Goal: Transaction & Acquisition: Purchase product/service

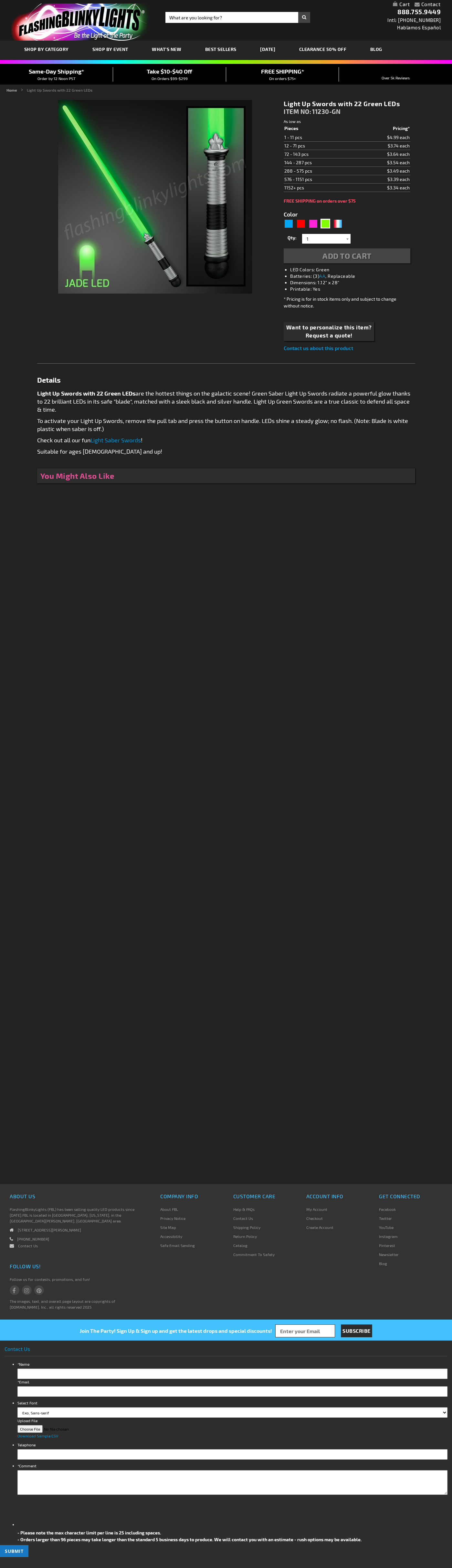
type input "5648"
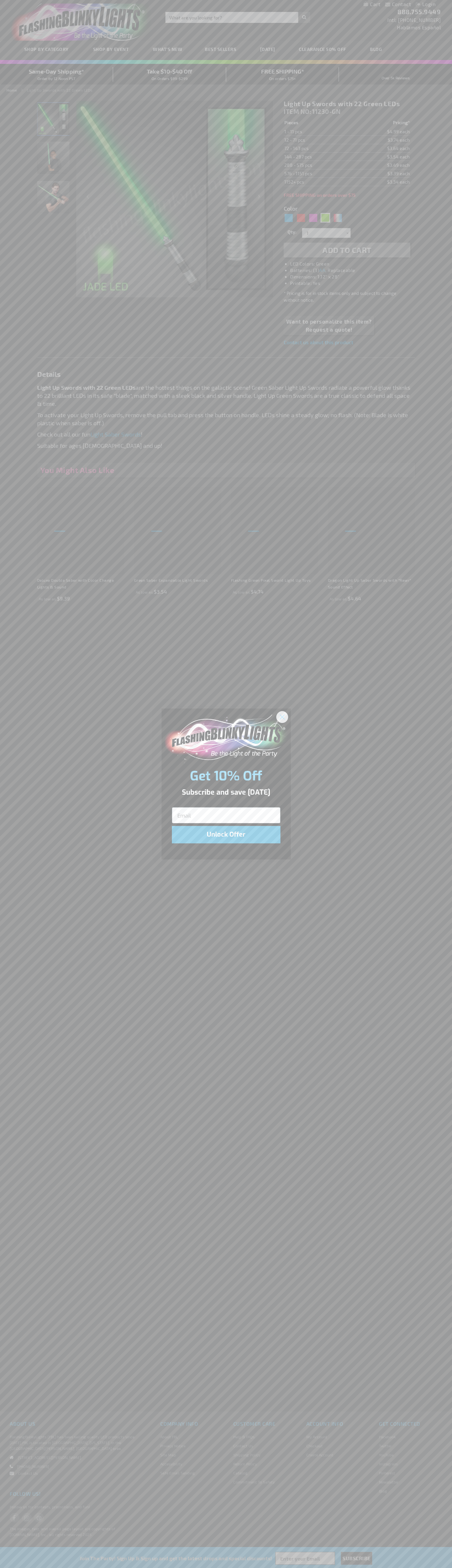
click at [282, 716] on icon "Close dialog" at bounding box center [281, 716] width 4 height 4
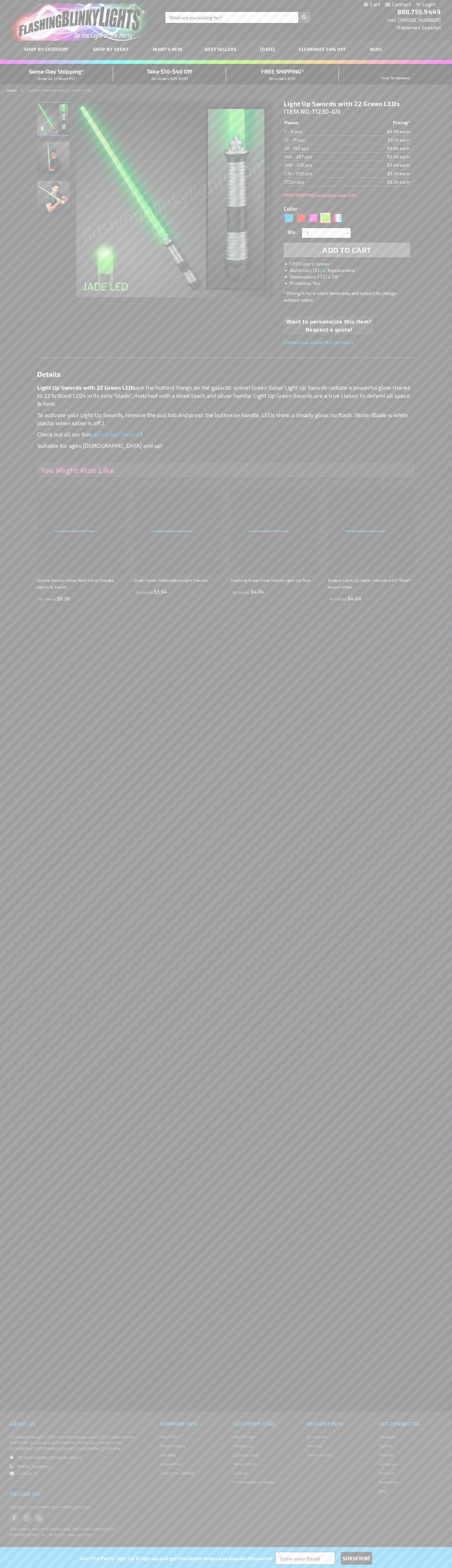
click at [325, 218] on div "Green" at bounding box center [325, 218] width 10 height 10
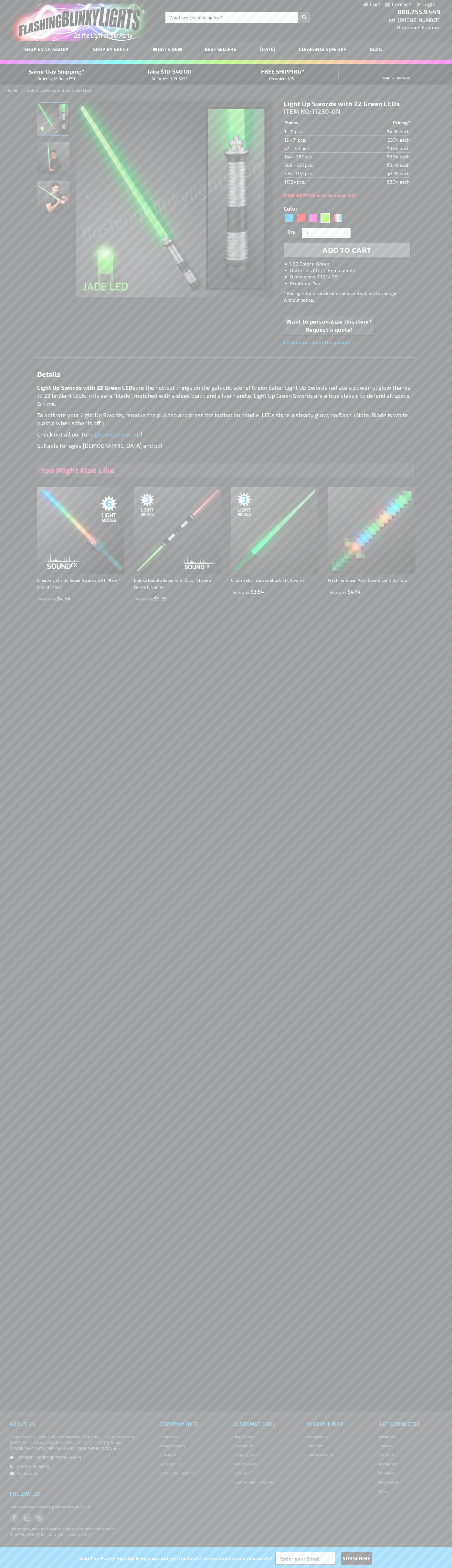
click at [347, 250] on span "Add to Cart" at bounding box center [347, 250] width 49 height 9
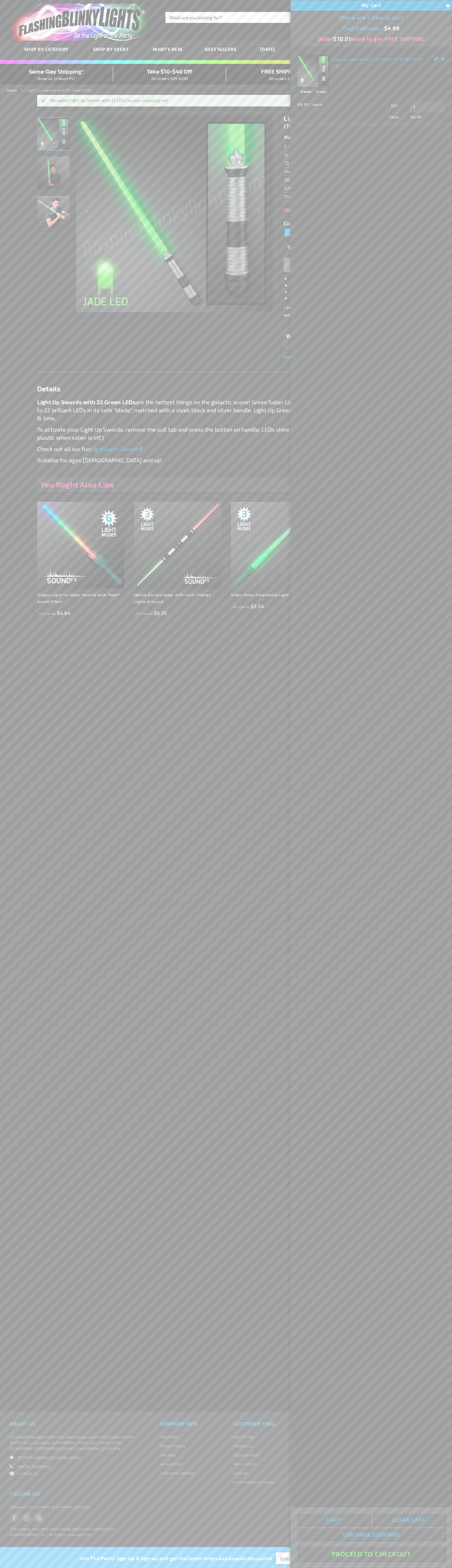
click at [371, 1554] on button "Proceed To Checkout" at bounding box center [371, 1554] width 148 height 15
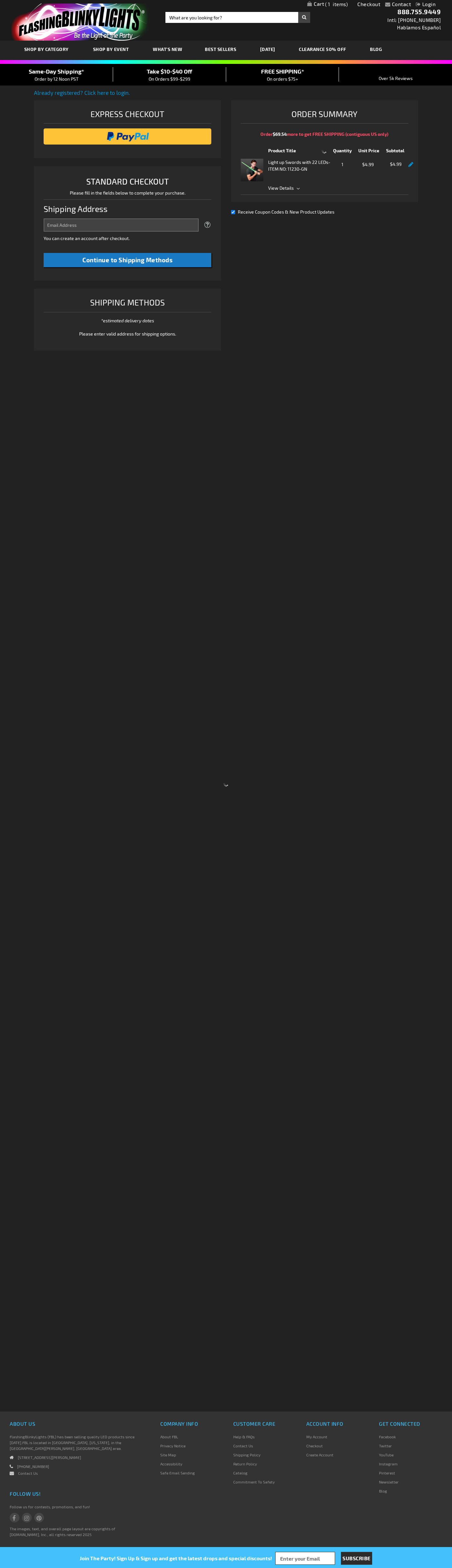
select select "US"
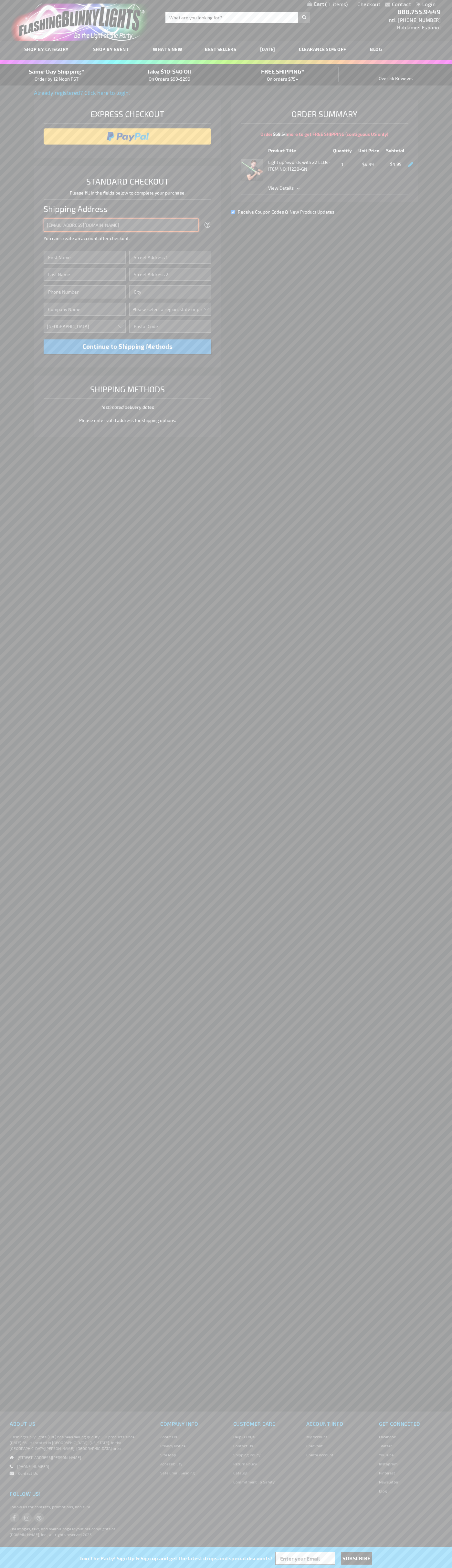
type input "[EMAIL_ADDRESS][DOMAIN_NAME]"
type input "John"
type input "401 North Tryon Street"
type input "First floor"
type input "charlotte"
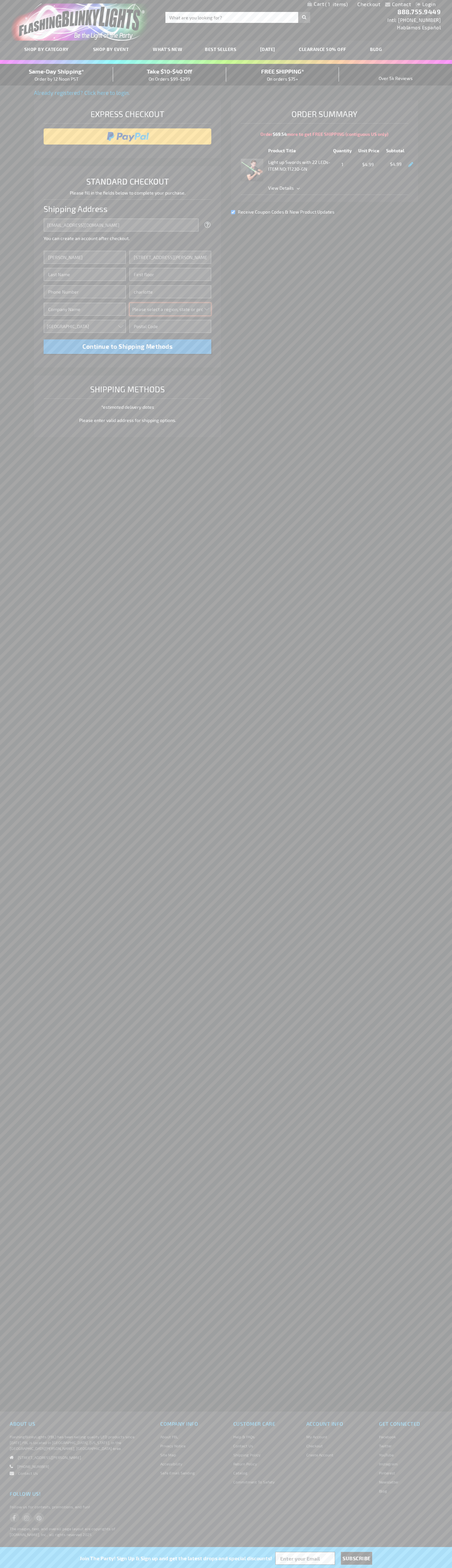
select select "44"
type input "28202"
type input "Smith"
type input "6502530000"
type input "John Smith"
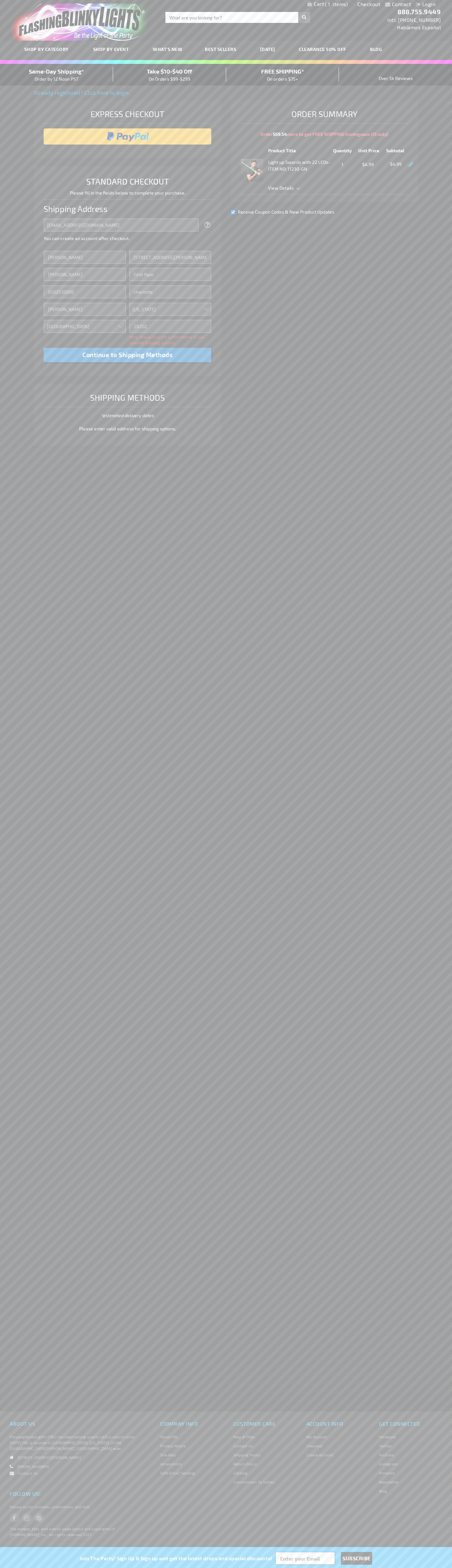
click at [57, 75] on div "Same-Day Shipping* Order by 12 Noon PST" at bounding box center [57, 74] width 113 height 15
click at [127, 136] on input "image" at bounding box center [127, 136] width 161 height 13
